Goal: Task Accomplishment & Management: Manage account settings

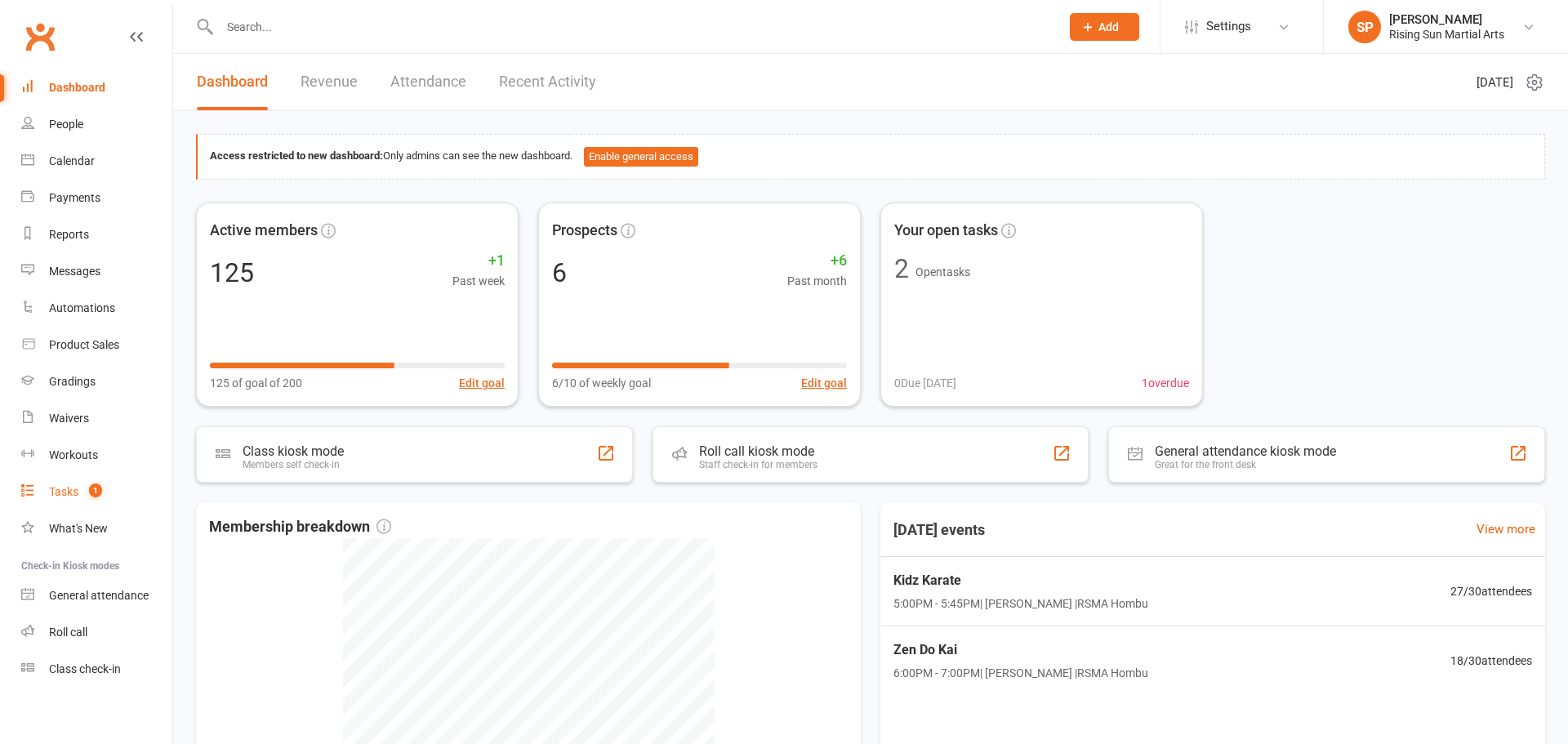
click at [86, 495] on count-badge "1" at bounding box center [92, 492] width 22 height 13
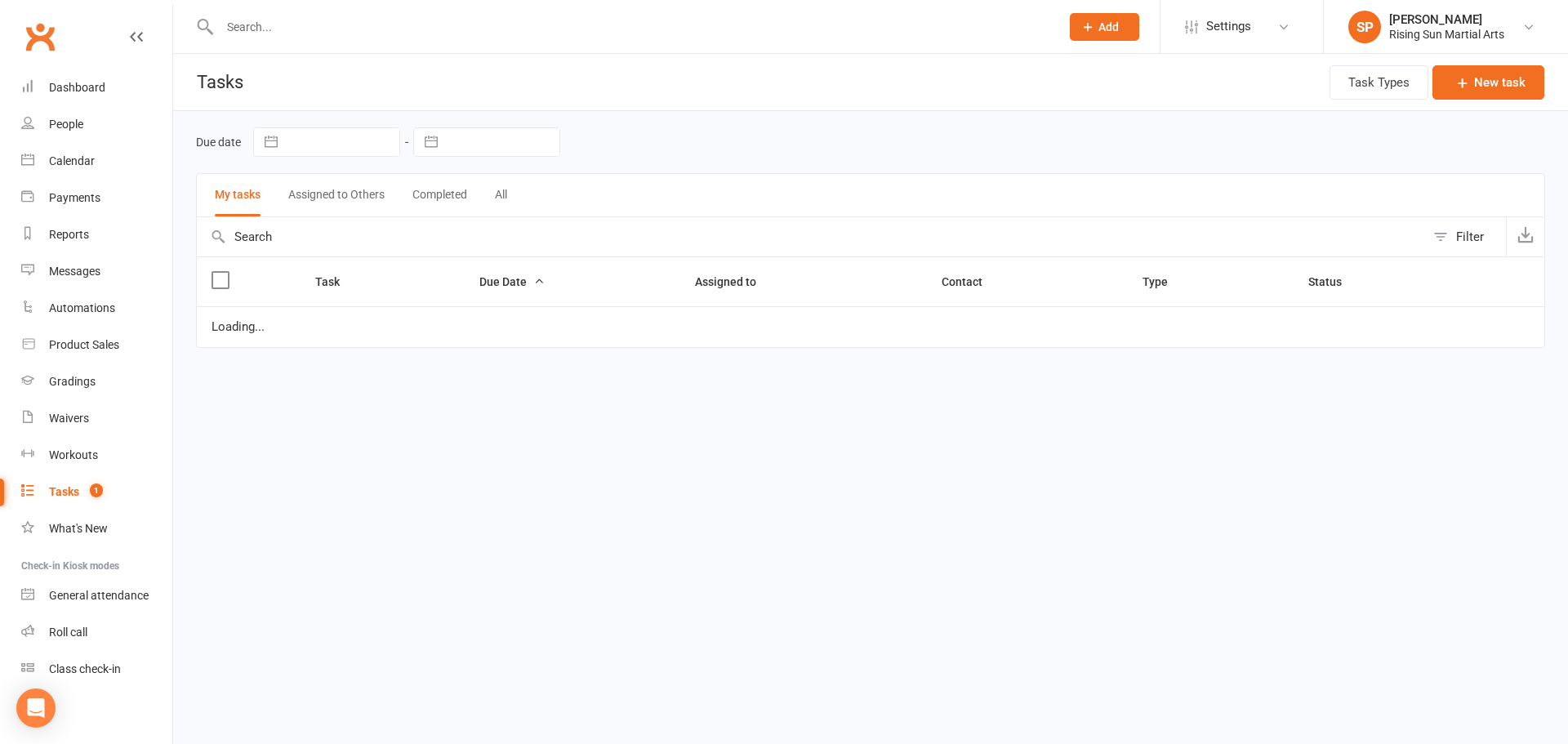
select select "waiting"
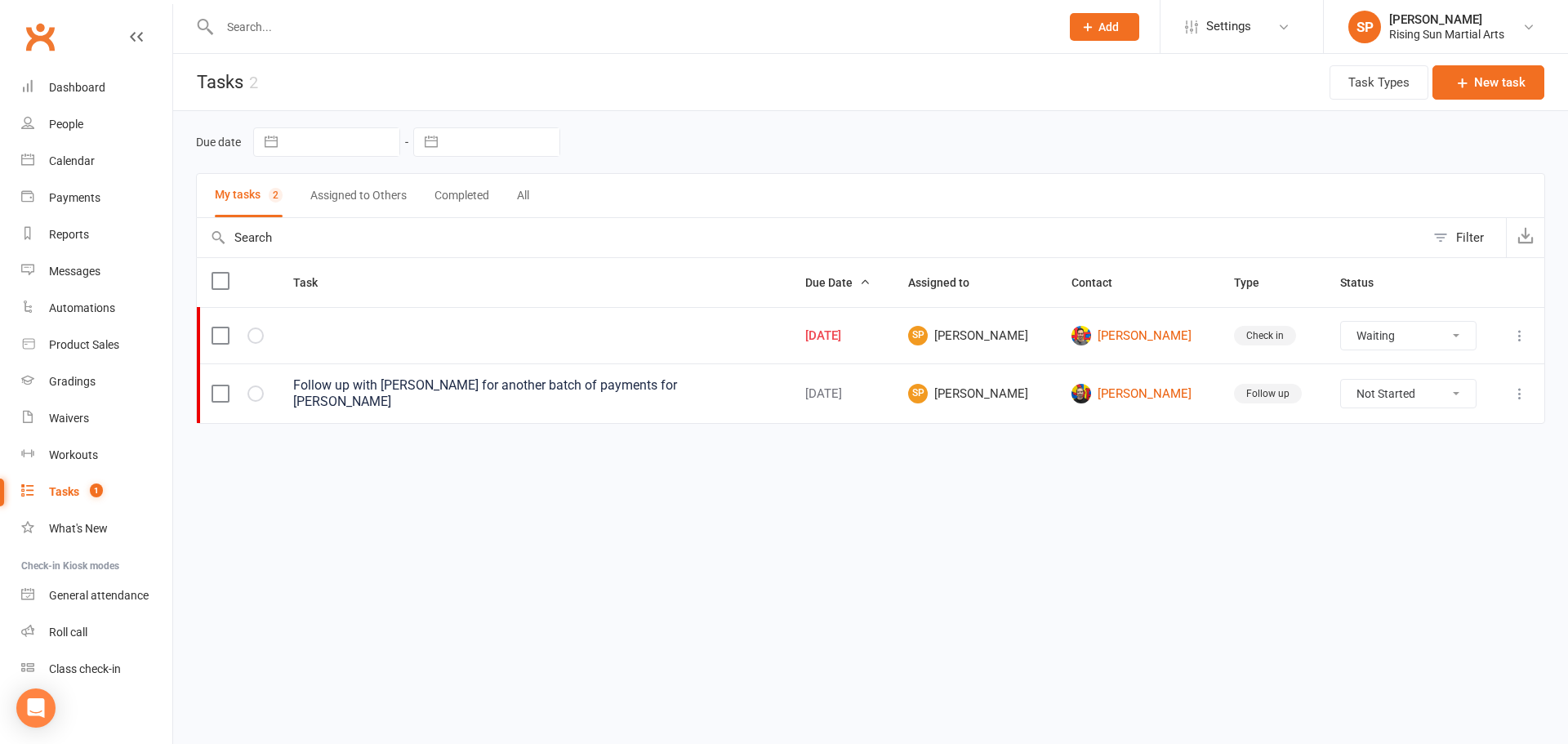
select select "waiting"
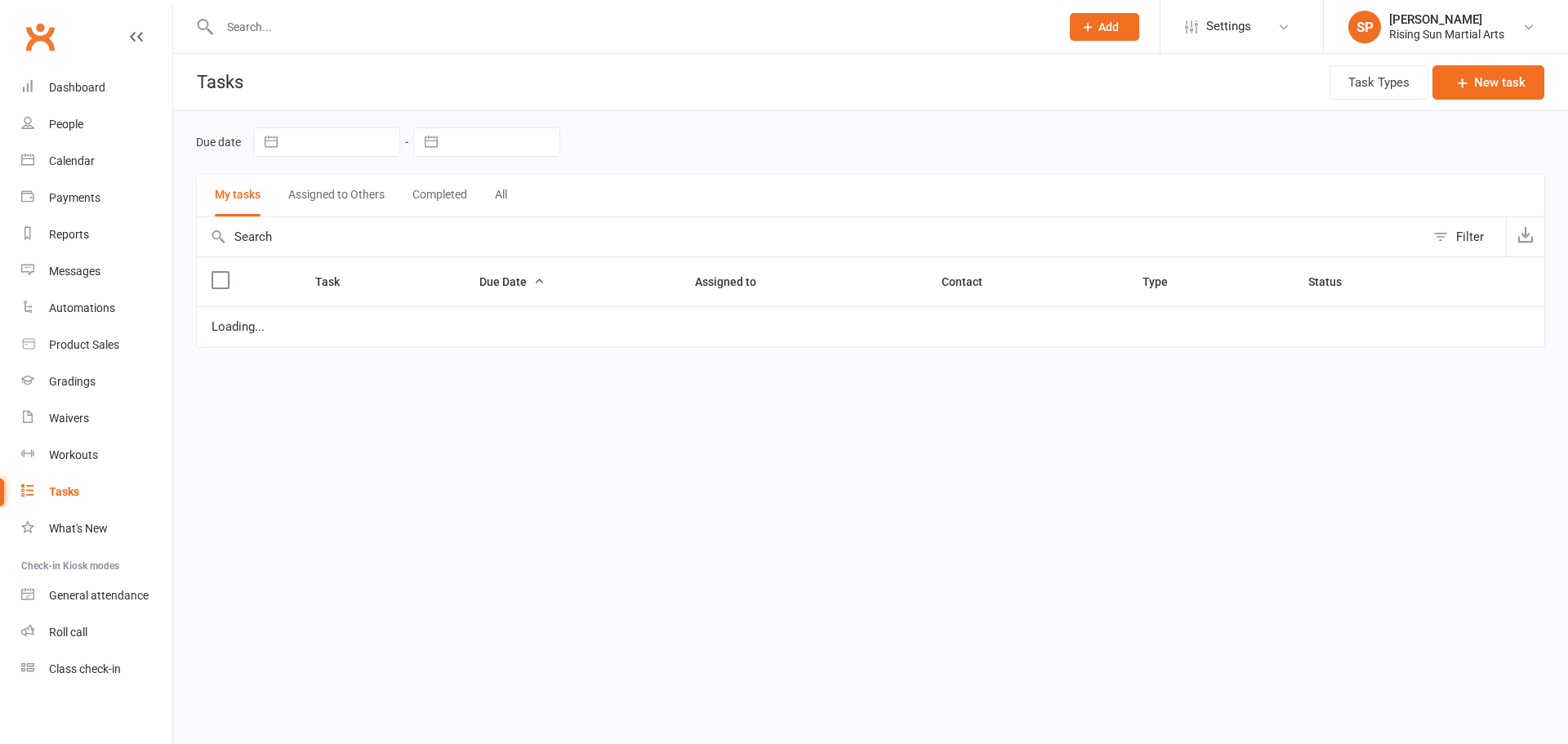
select select "waiting"
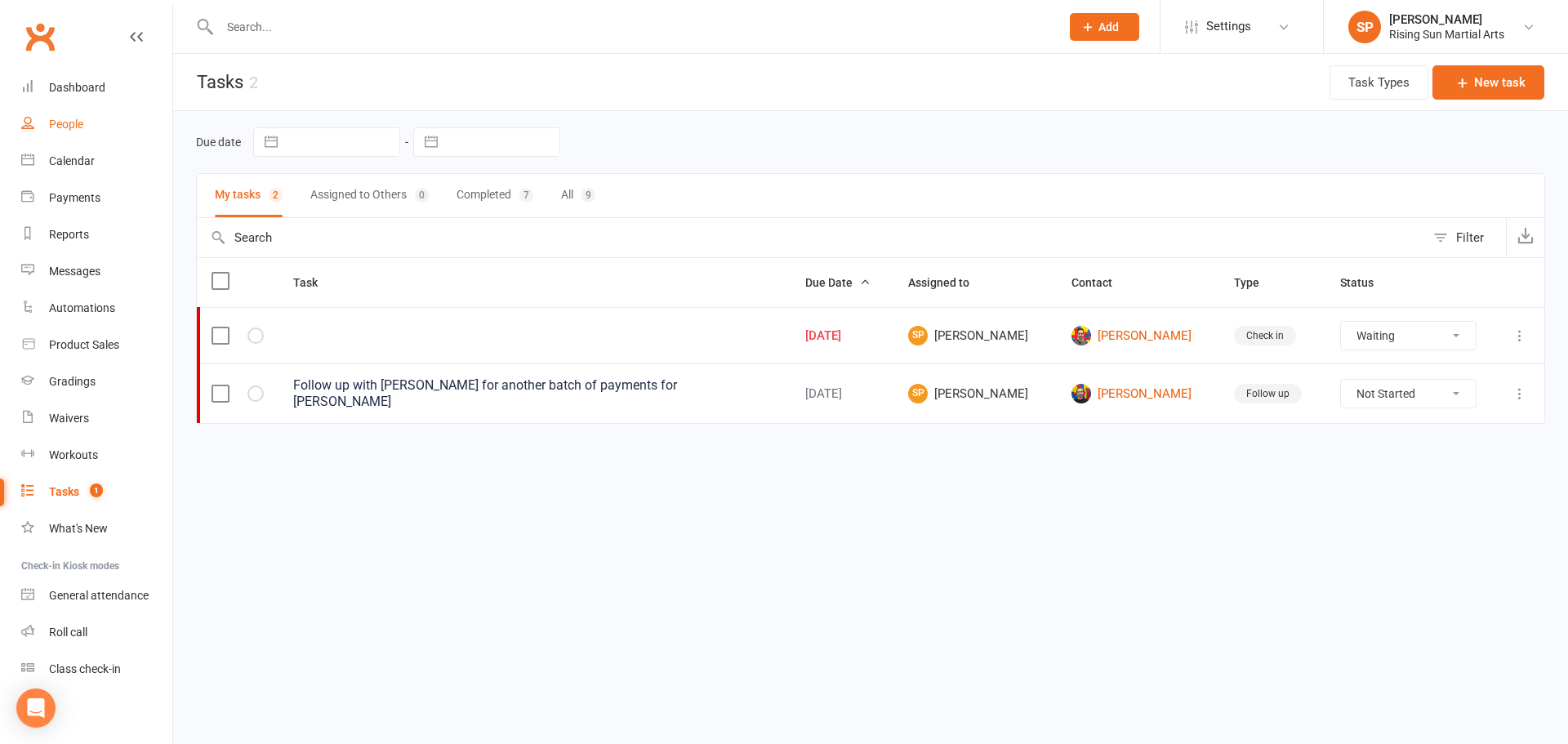
click at [67, 123] on div "People" at bounding box center [67, 124] width 35 height 13
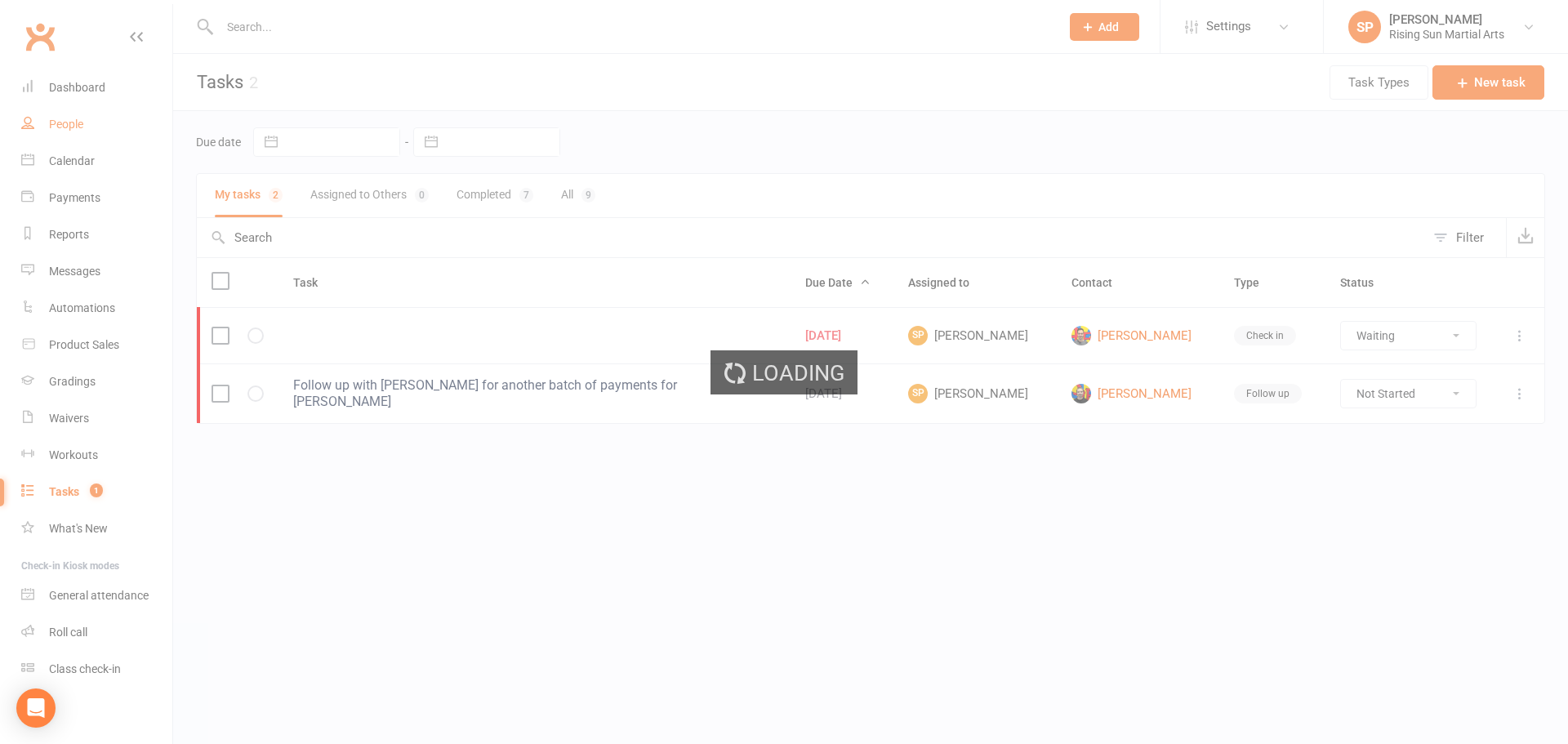
select select "100"
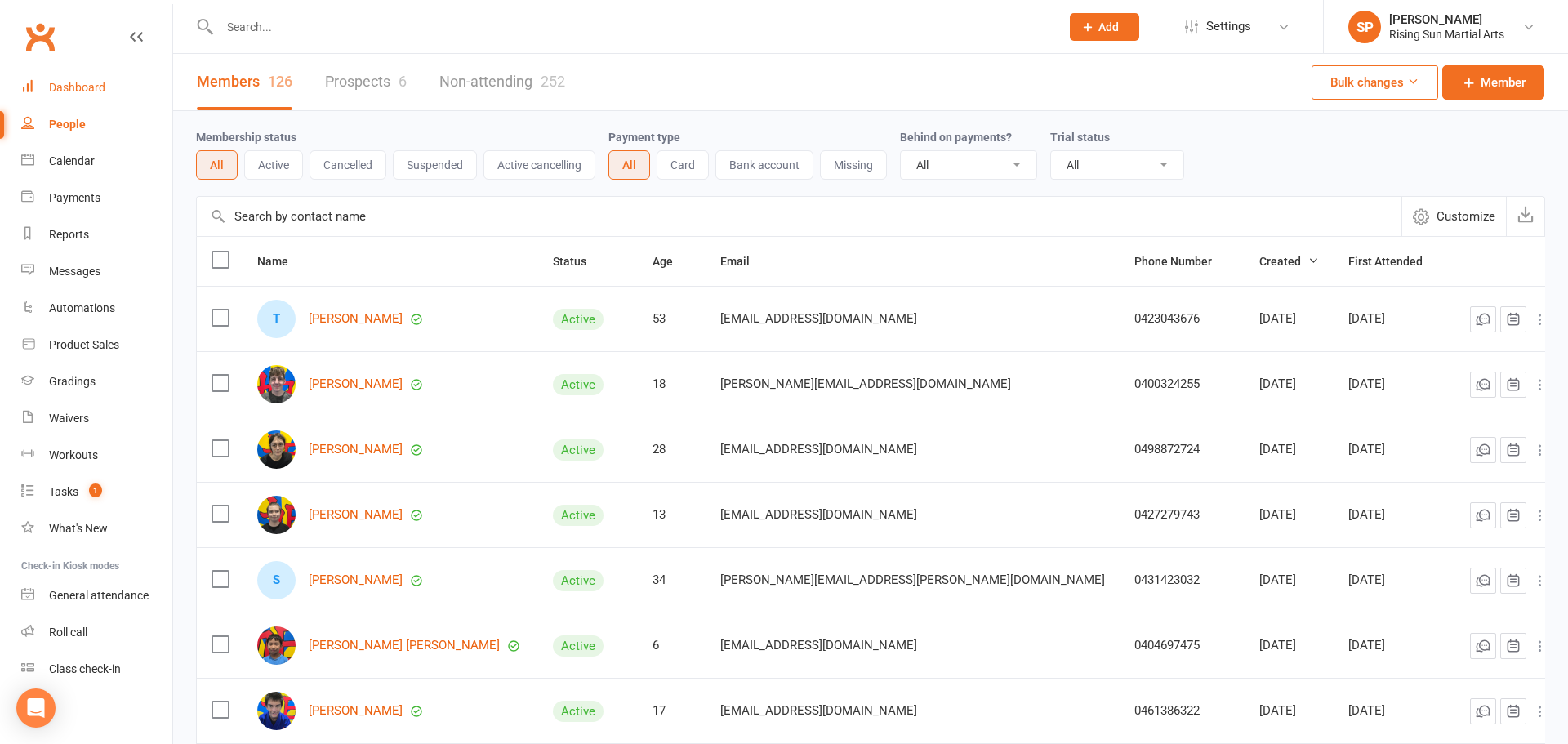
click at [78, 99] on link "Dashboard" at bounding box center [97, 87] width 151 height 37
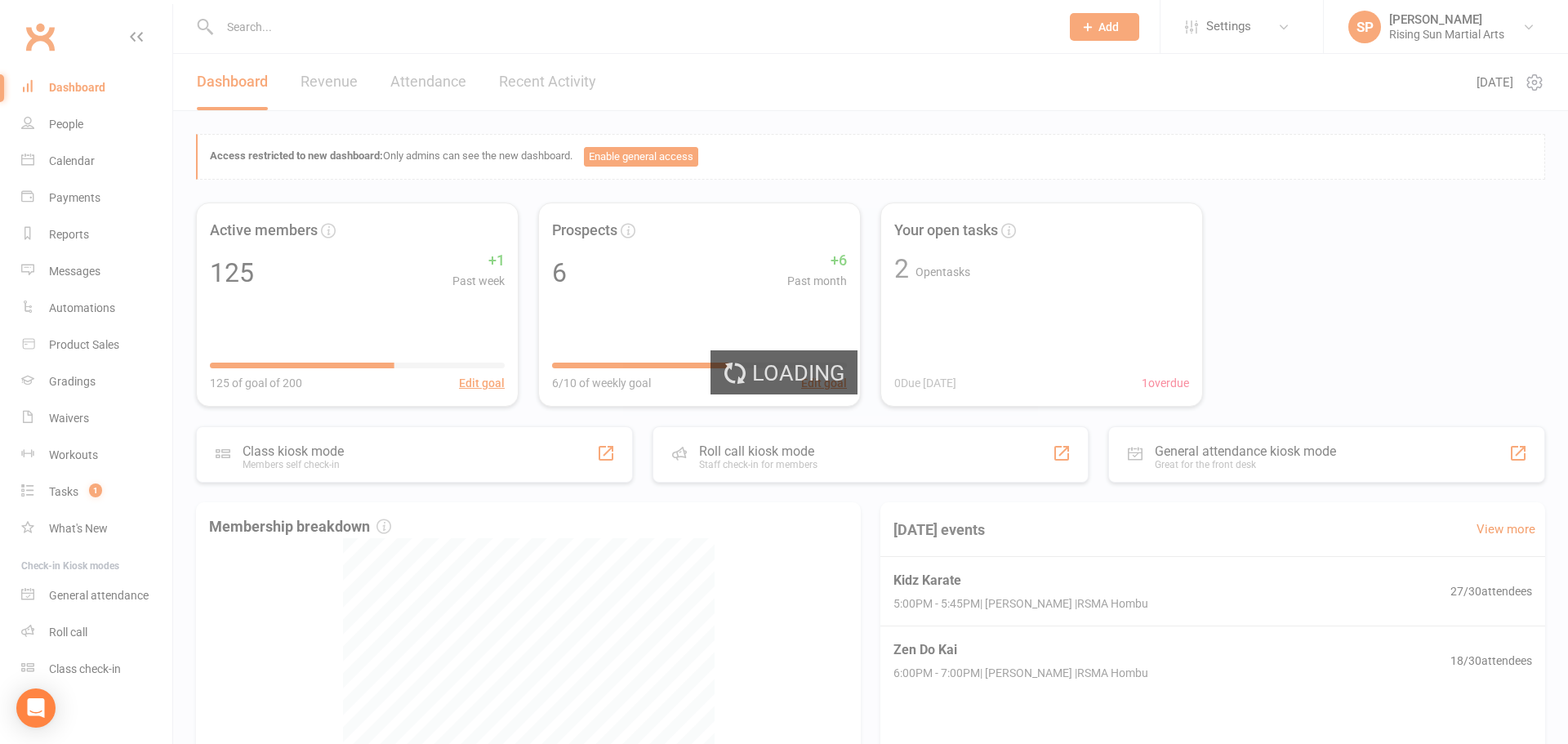
select select "no_trial"
select select "100"
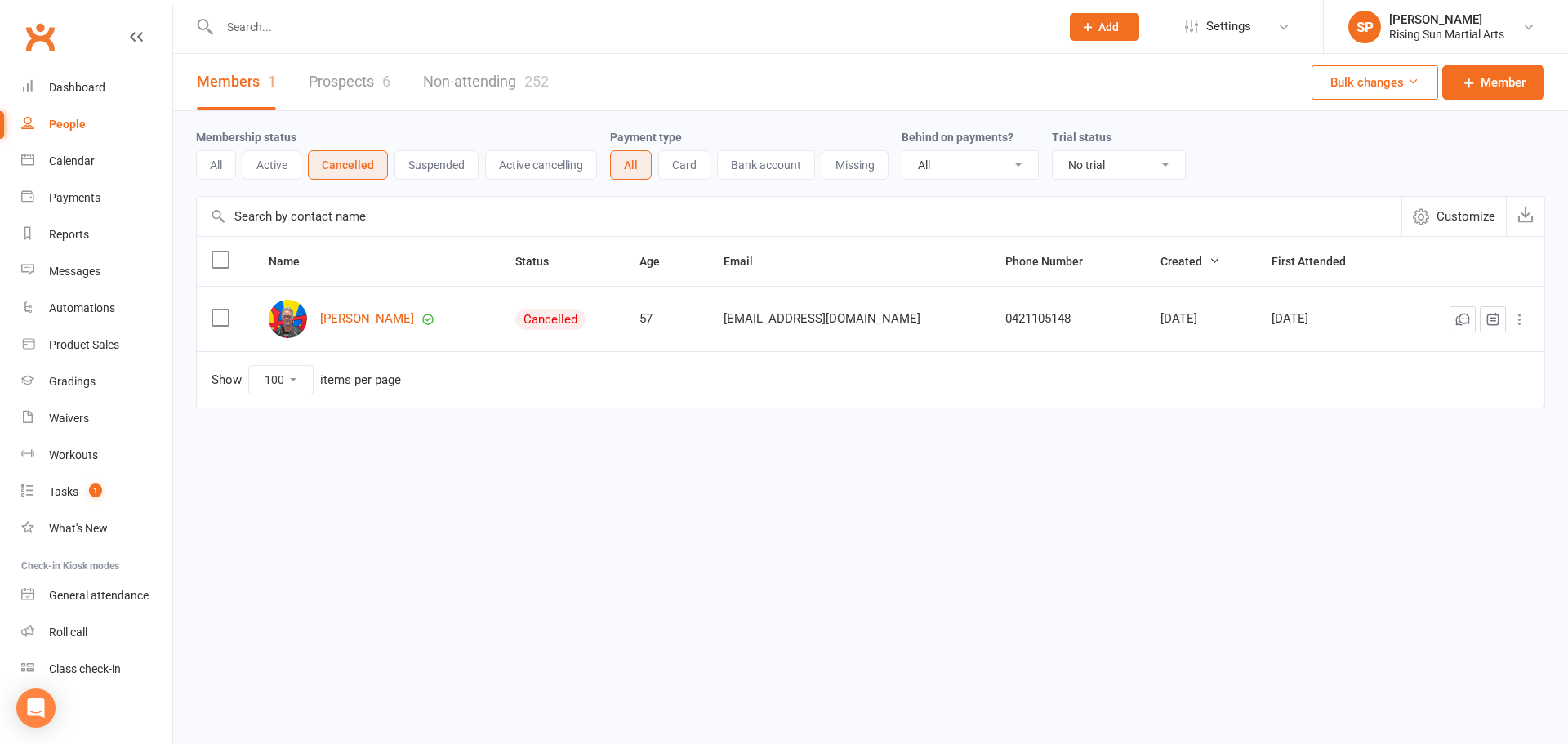
click at [845, 105] on div "Members 1 Prospects 6 Non-attending 252 Bulk changes Member" at bounding box center [870, 82] width 1395 height 57
